Goal: Task Accomplishment & Management: Use online tool/utility

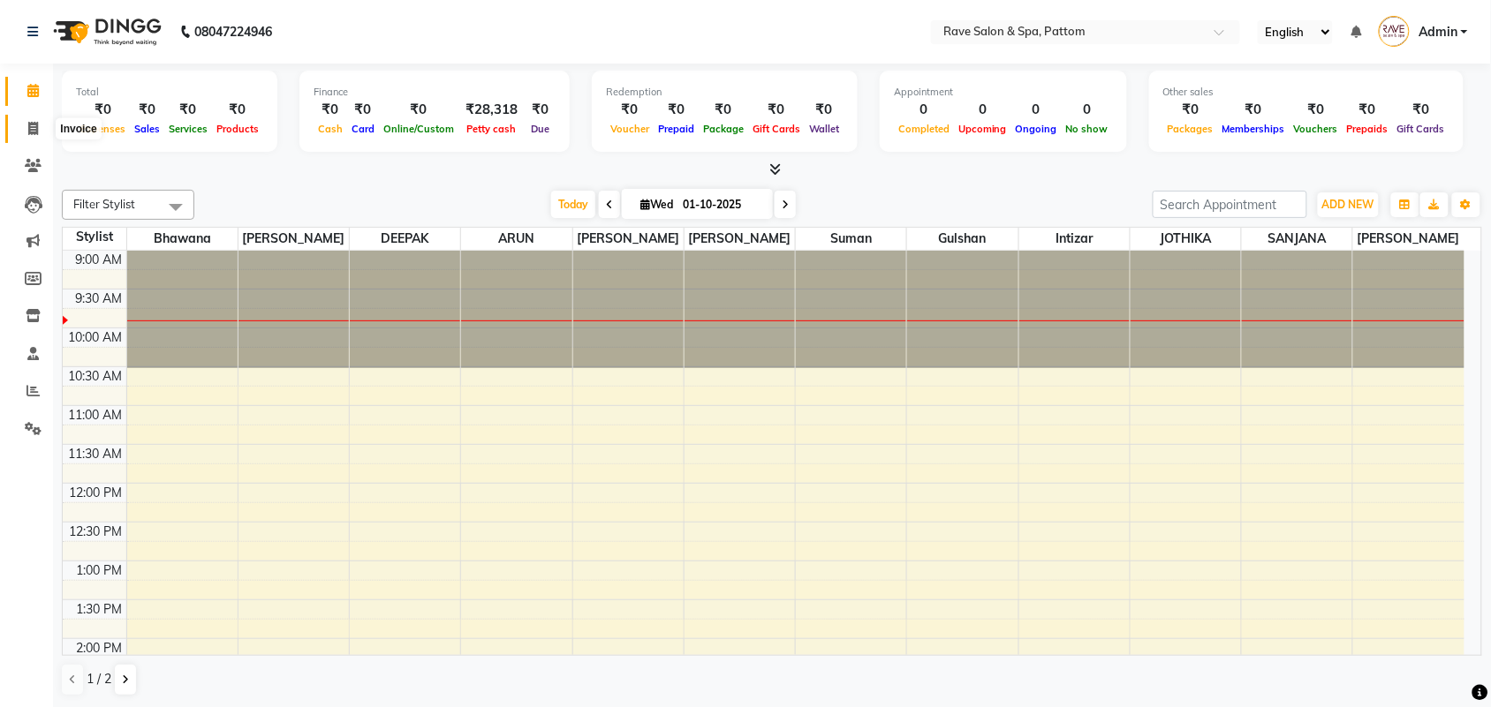
click at [44, 130] on span at bounding box center [33, 129] width 31 height 20
select select "service"
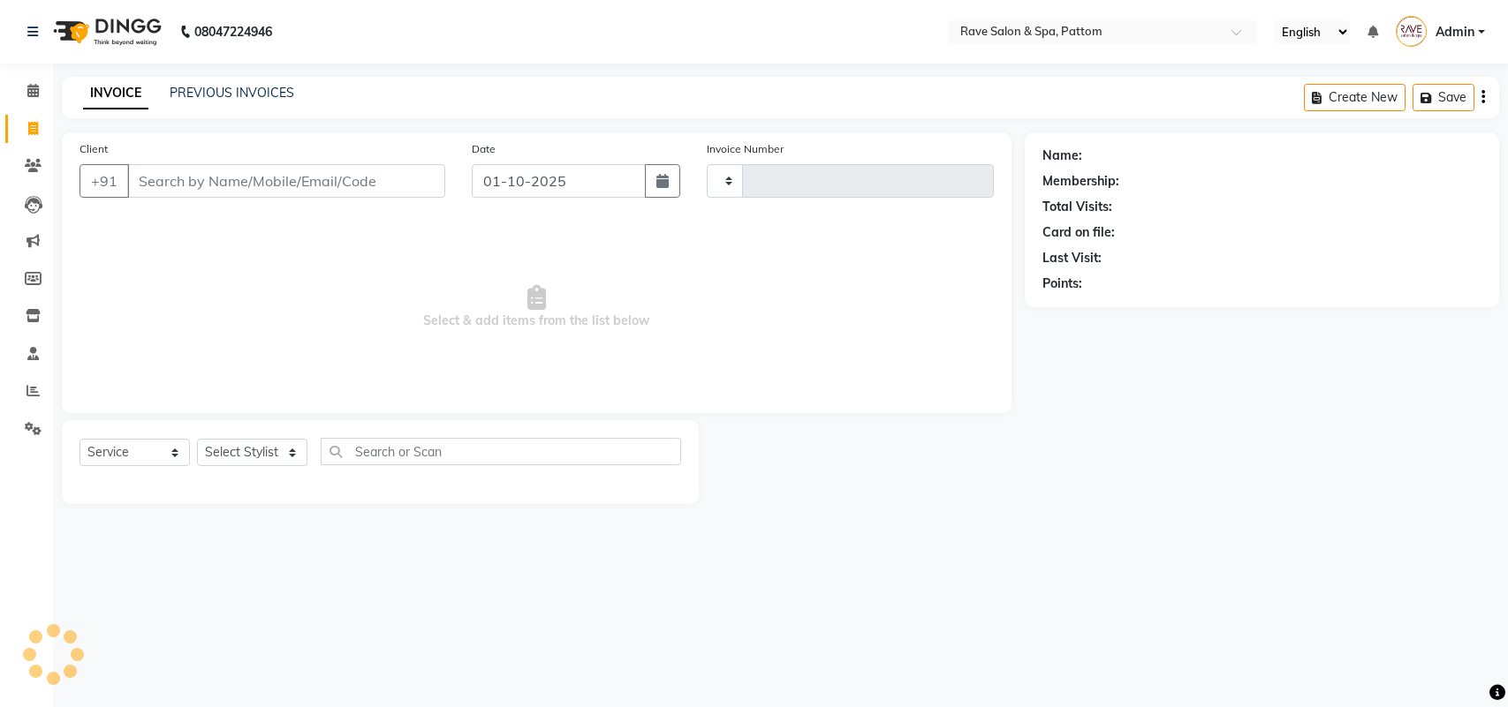
select select "service"
type input "0570"
select select "3587"
type input "9895285109"
